Goal: Transaction & Acquisition: Purchase product/service

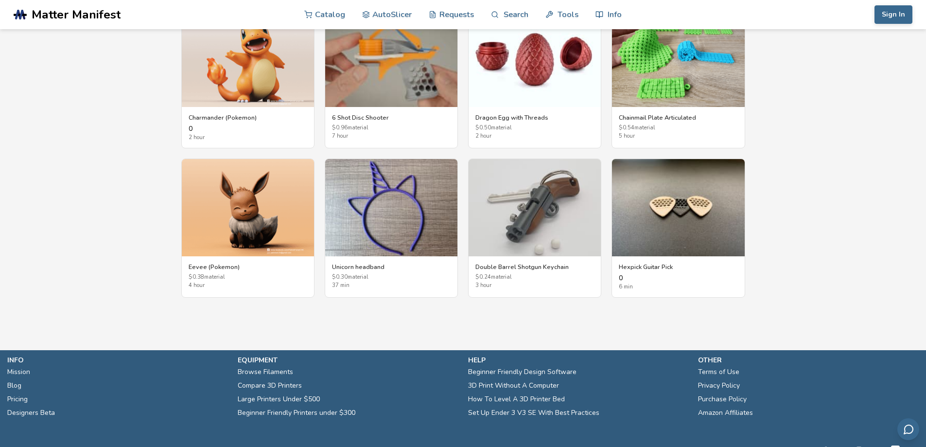
scroll to position [1799, 0]
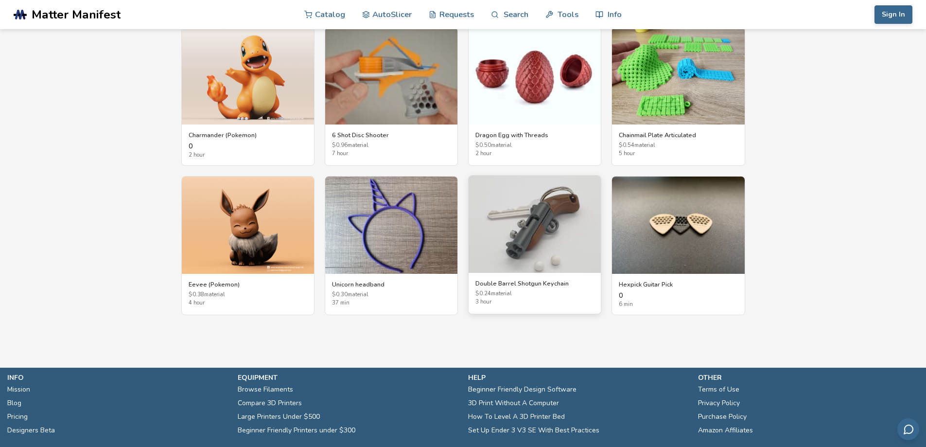
click at [524, 284] on h3 "Double Barrel Shotgun Keychain" at bounding box center [534, 284] width 119 height 8
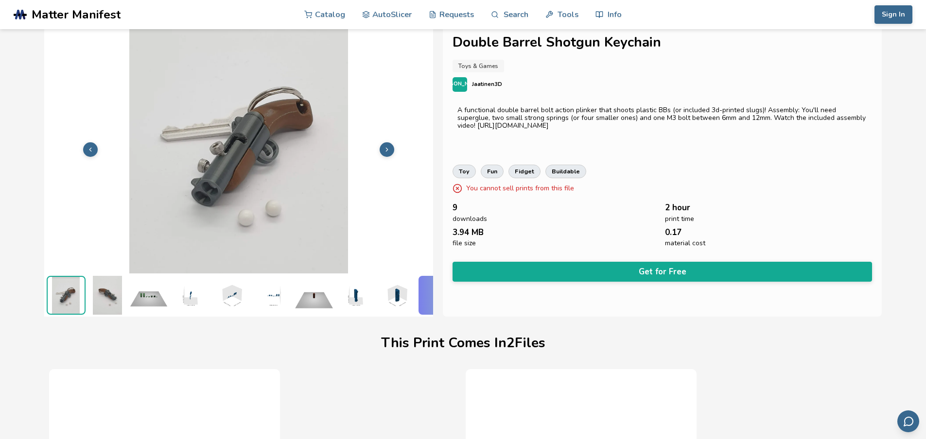
scroll to position [0, 4]
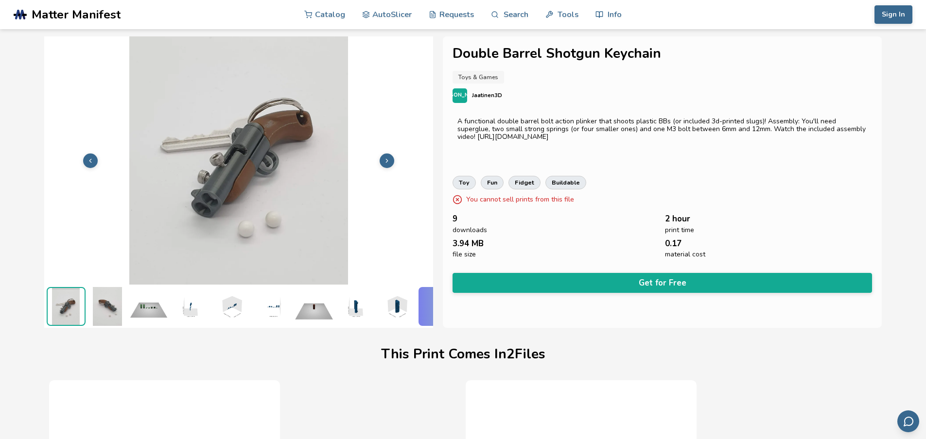
click at [152, 302] on img at bounding box center [148, 306] width 39 height 39
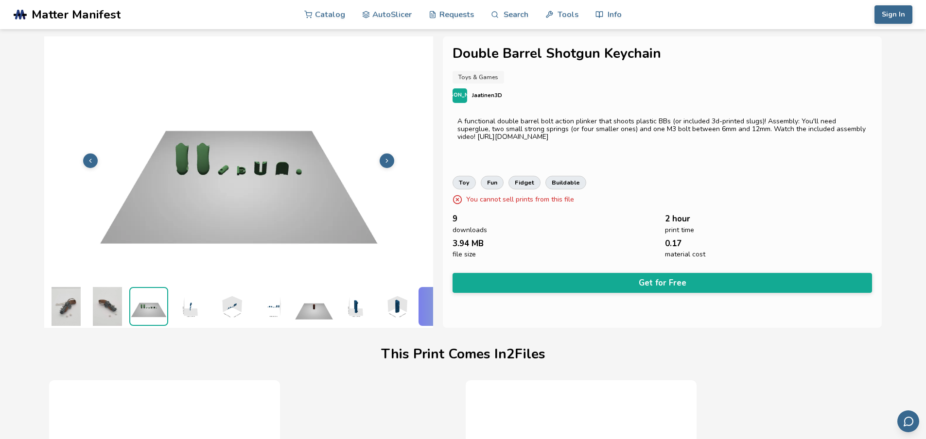
click at [103, 303] on img at bounding box center [107, 306] width 39 height 39
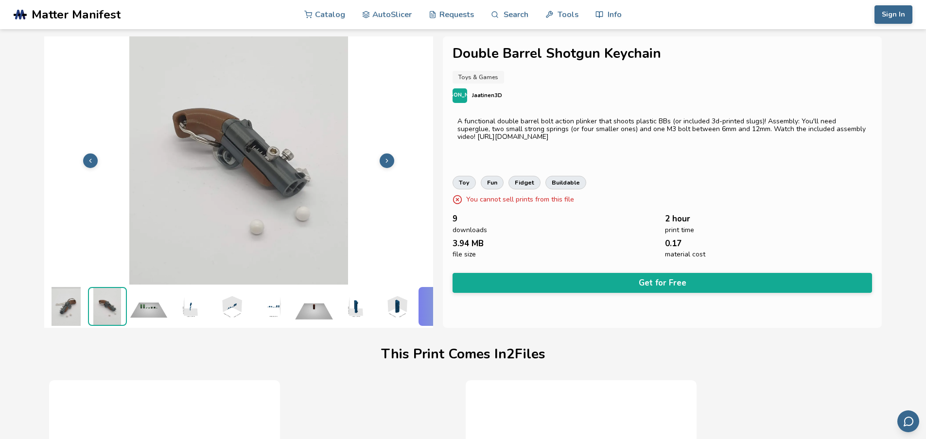
click at [71, 304] on img at bounding box center [66, 306] width 39 height 39
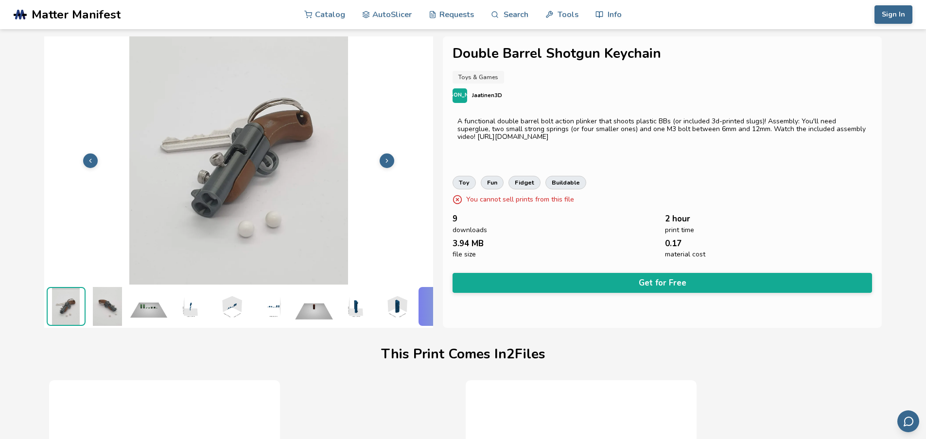
click at [93, 303] on img at bounding box center [107, 306] width 39 height 39
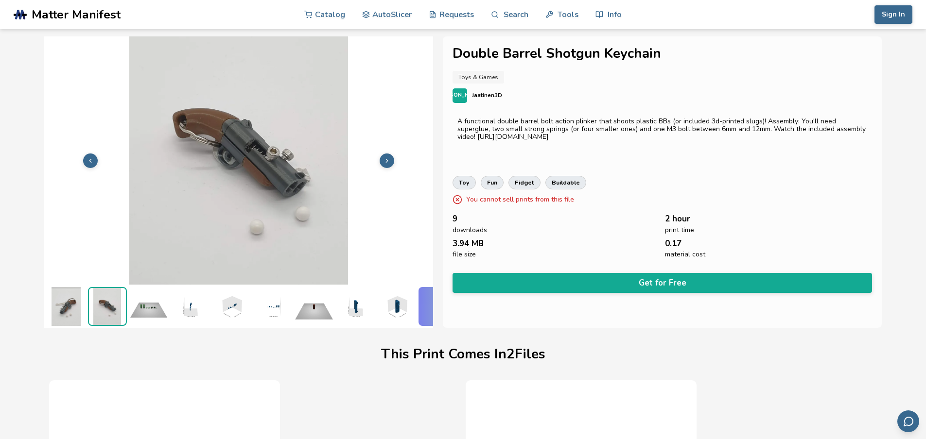
click at [121, 308] on img at bounding box center [107, 306] width 37 height 37
click at [187, 304] on img at bounding box center [190, 306] width 39 height 39
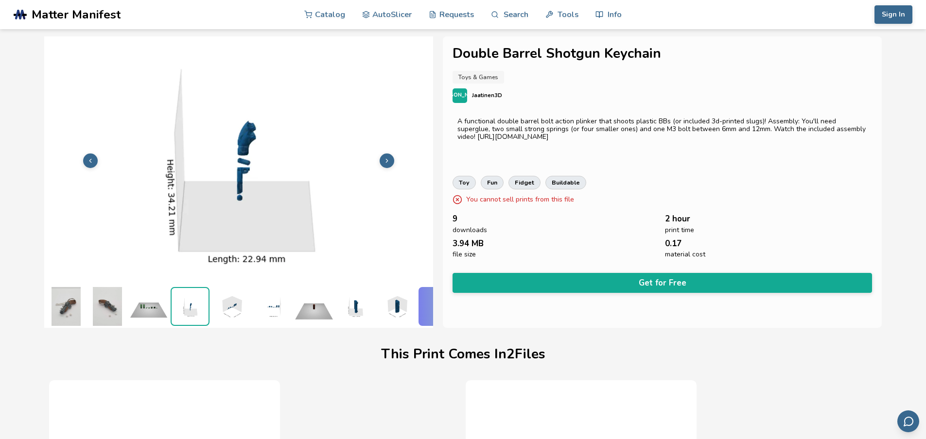
click at [226, 301] on img at bounding box center [231, 306] width 39 height 39
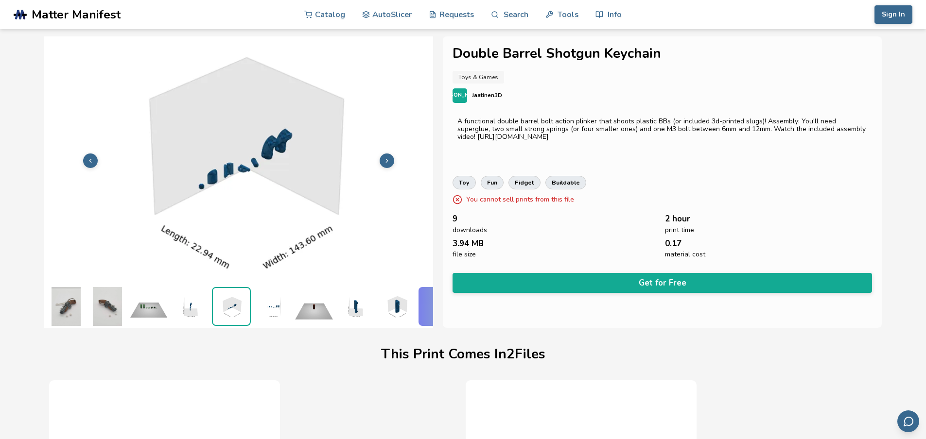
click at [274, 308] on img at bounding box center [272, 306] width 39 height 39
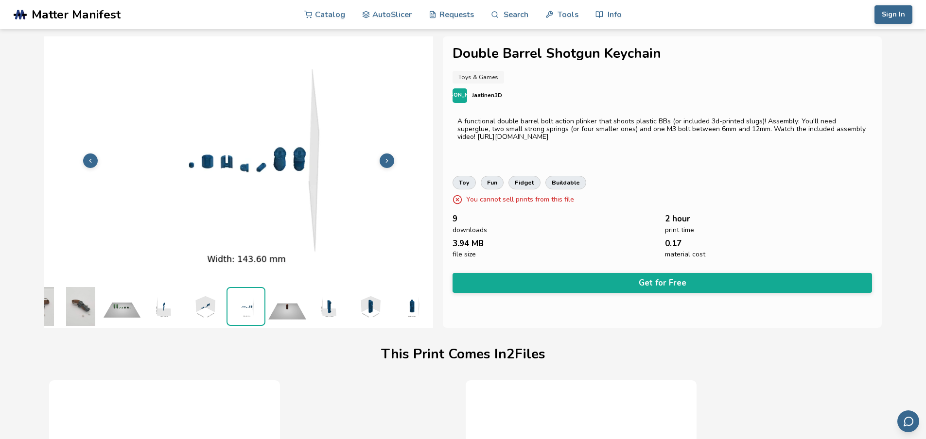
scroll to position [0, 34]
click at [280, 308] on img at bounding box center [287, 306] width 39 height 39
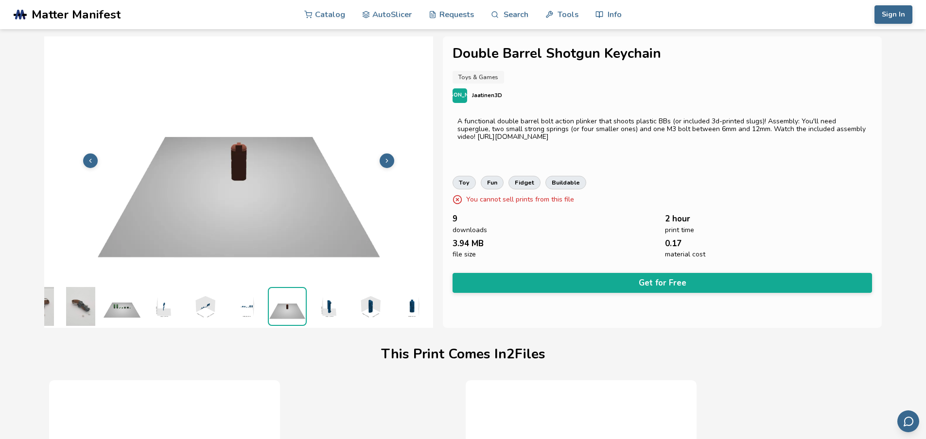
click at [319, 314] on img at bounding box center [328, 306] width 39 height 39
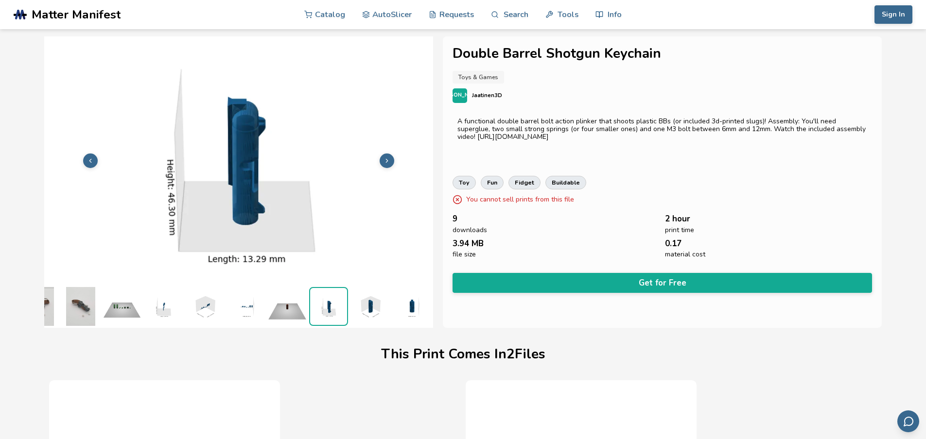
click at [368, 302] on img at bounding box center [369, 306] width 39 height 39
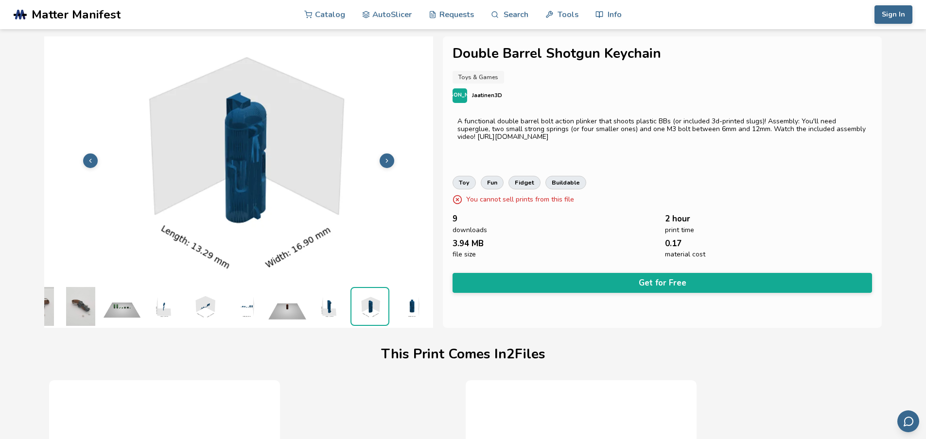
click at [399, 306] on img at bounding box center [411, 306] width 39 height 39
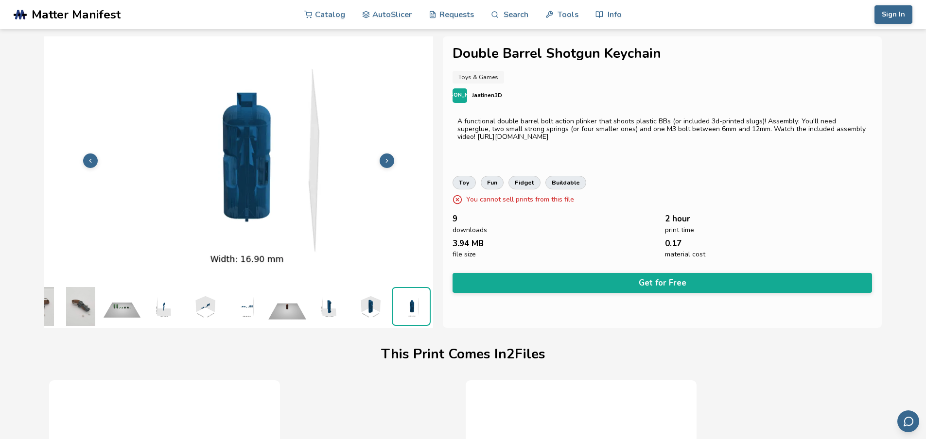
click at [360, 298] on img at bounding box center [369, 306] width 39 height 39
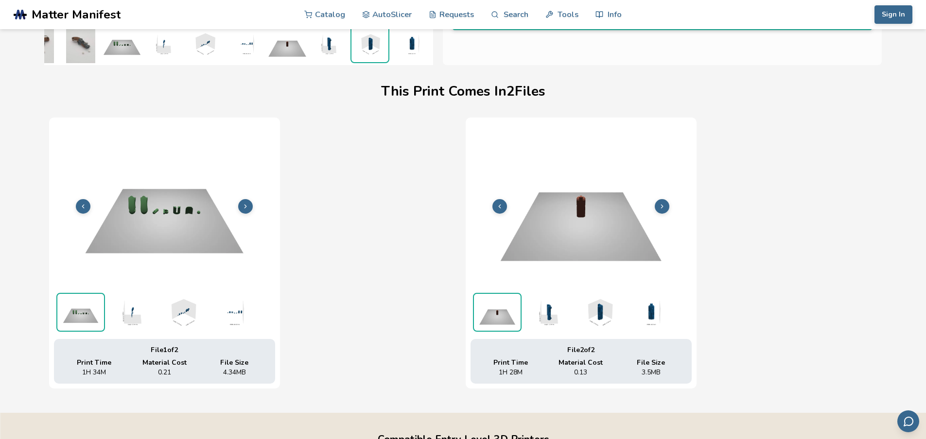
scroll to position [292, 0]
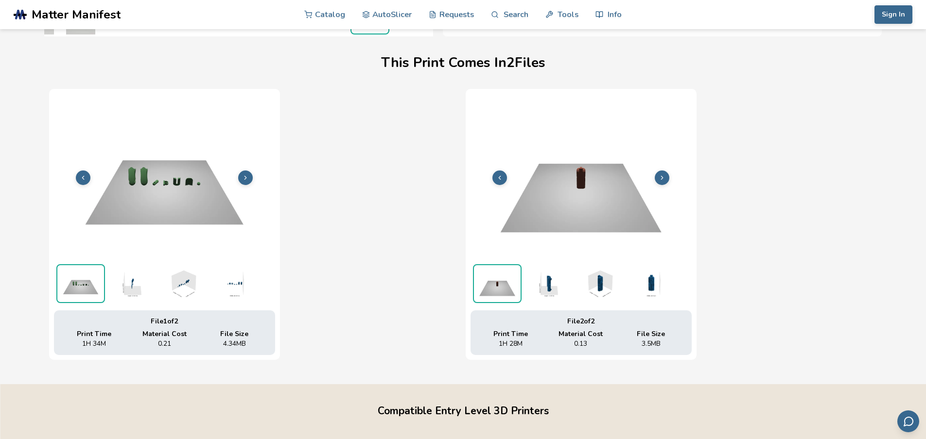
click at [543, 289] on img at bounding box center [548, 283] width 49 height 39
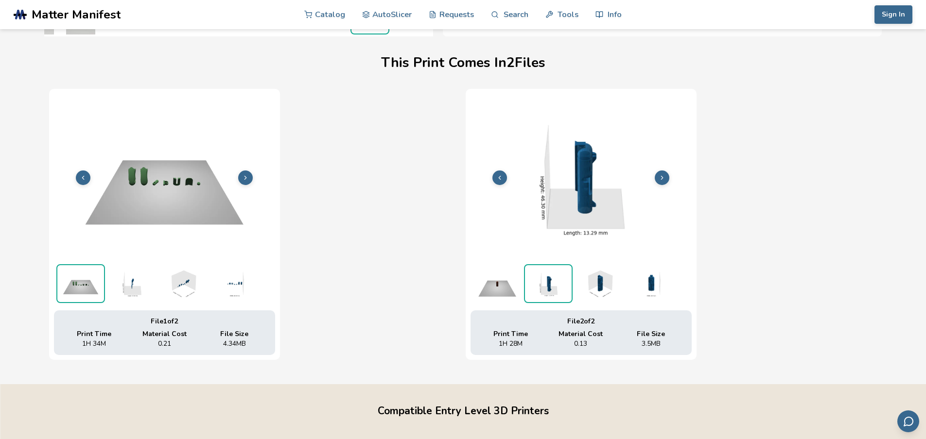
scroll to position [292, 4]
click at [482, 288] on img at bounding box center [497, 283] width 49 height 39
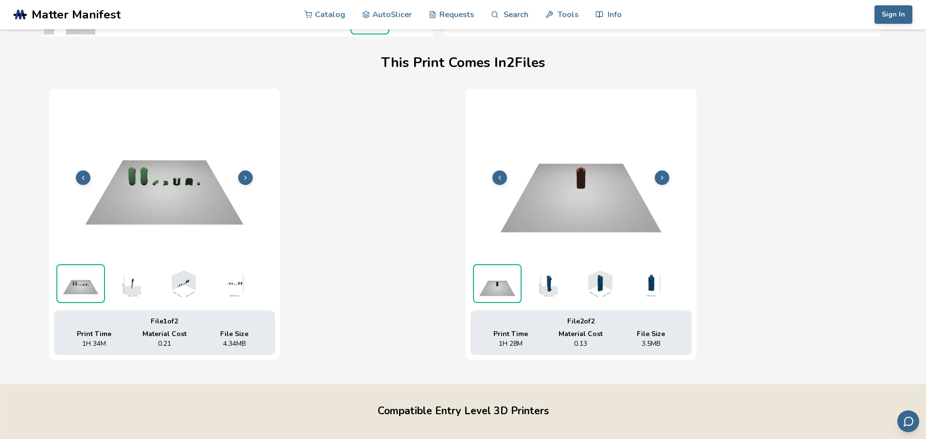
click at [530, 286] on img at bounding box center [548, 283] width 49 height 39
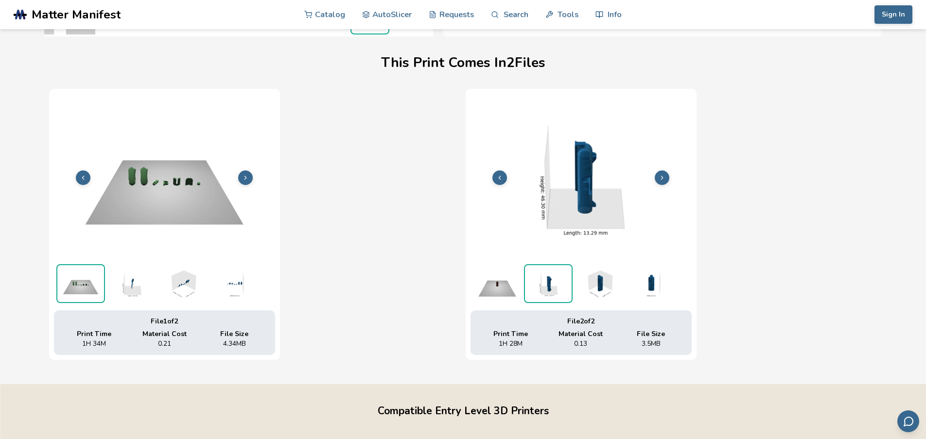
click at [577, 291] on img at bounding box center [599, 283] width 49 height 39
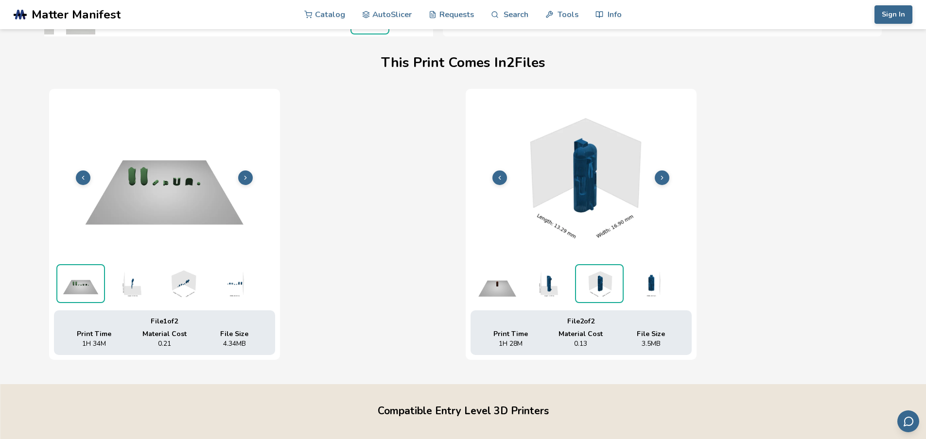
click at [630, 288] on img at bounding box center [650, 283] width 49 height 39
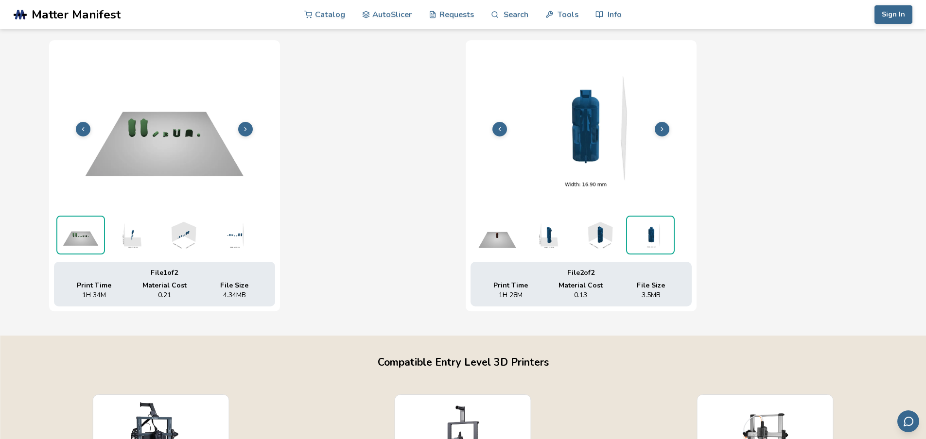
scroll to position [97, 4]
